Goal: Information Seeking & Learning: Learn about a topic

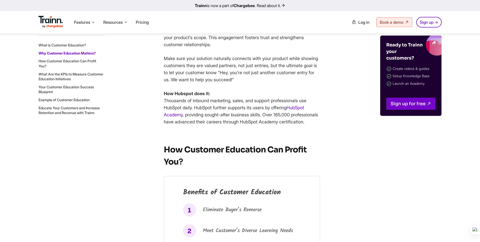
scroll to position [970, 0]
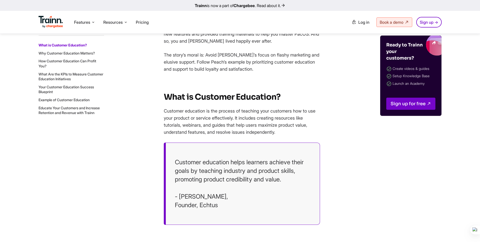
scroll to position [125, 0]
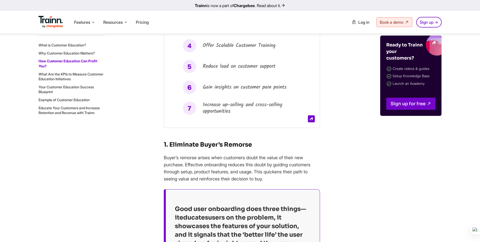
scroll to position [1270, 0]
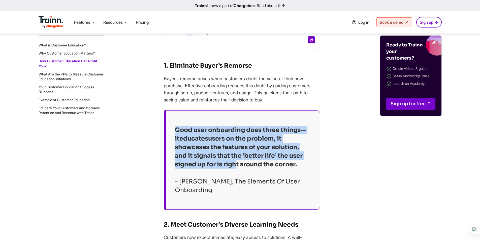
drag, startPoint x: 232, startPoint y: 171, endPoint x: 170, endPoint y: 134, distance: 72.0
click at [170, 134] on blockquote "Good user onboarding does three things—it educates users on the problem, it sho…" at bounding box center [242, 159] width 156 height 99
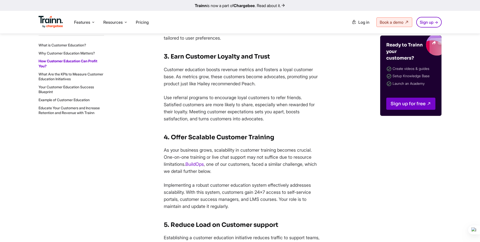
scroll to position [1334, 0]
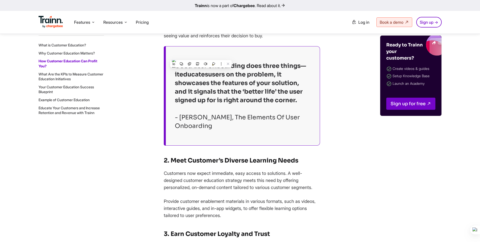
click at [203, 98] on em "Good user onboarding does three things—it educates users on the problem, it sho…" at bounding box center [240, 83] width 131 height 42
drag, startPoint x: 191, startPoint y: 125, endPoint x: 219, endPoint y: 128, distance: 27.9
click at [219, 128] on em "- [PERSON_NAME], The Elements Of User Onboarding" at bounding box center [237, 121] width 125 height 16
click at [179, 123] on em "- [PERSON_NAME], The Elements Of User Onboarding" at bounding box center [237, 121] width 125 height 16
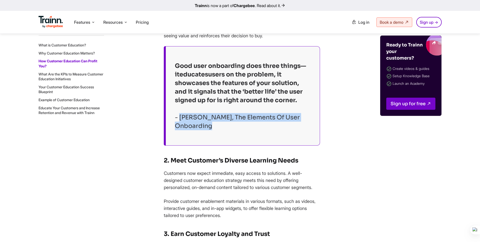
drag, startPoint x: 179, startPoint y: 124, endPoint x: 212, endPoint y: 134, distance: 34.6
click at [212, 134] on blockquote "Good user onboarding does three things—it educates users on the problem, it sho…" at bounding box center [242, 95] width 156 height 99
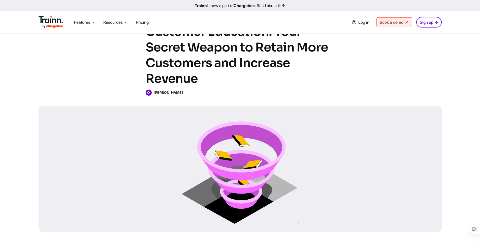
scroll to position [0, 0]
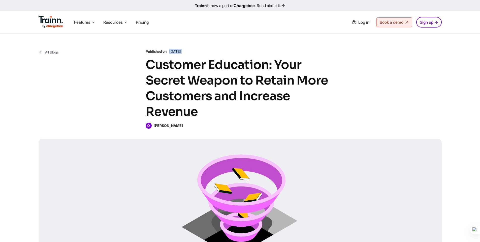
drag, startPoint x: 171, startPoint y: 51, endPoint x: 193, endPoint y: 54, distance: 21.8
click at [193, 54] on div "Published on: [DATE] Customer Education: Your Secret Weapon to Retain More Cust…" at bounding box center [240, 89] width 189 height 80
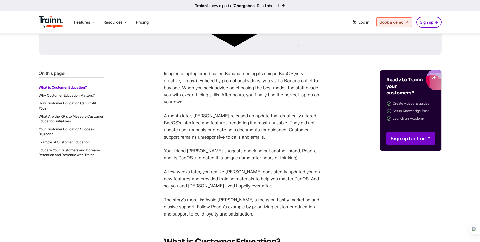
scroll to position [39, 0]
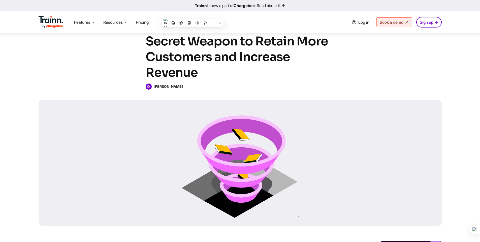
drag, startPoint x: 154, startPoint y: 86, endPoint x: 175, endPoint y: 87, distance: 21.4
click at [175, 87] on b "[PERSON_NAME]" at bounding box center [168, 86] width 29 height 4
copy b "[PERSON_NAME]"
click at [174, 87] on b "[PERSON_NAME]" at bounding box center [168, 86] width 29 height 4
click at [166, 86] on b "[PERSON_NAME]" at bounding box center [168, 86] width 29 height 4
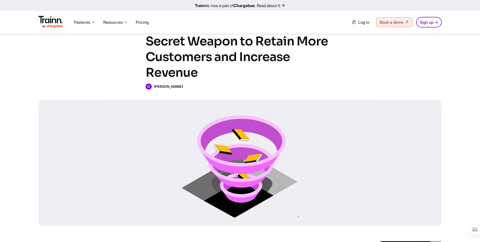
drag, startPoint x: 154, startPoint y: 86, endPoint x: 178, endPoint y: 86, distance: 23.5
click at [178, 86] on div "O [PERSON_NAME]" at bounding box center [240, 86] width 189 height 6
